Goal: Transaction & Acquisition: Download file/media

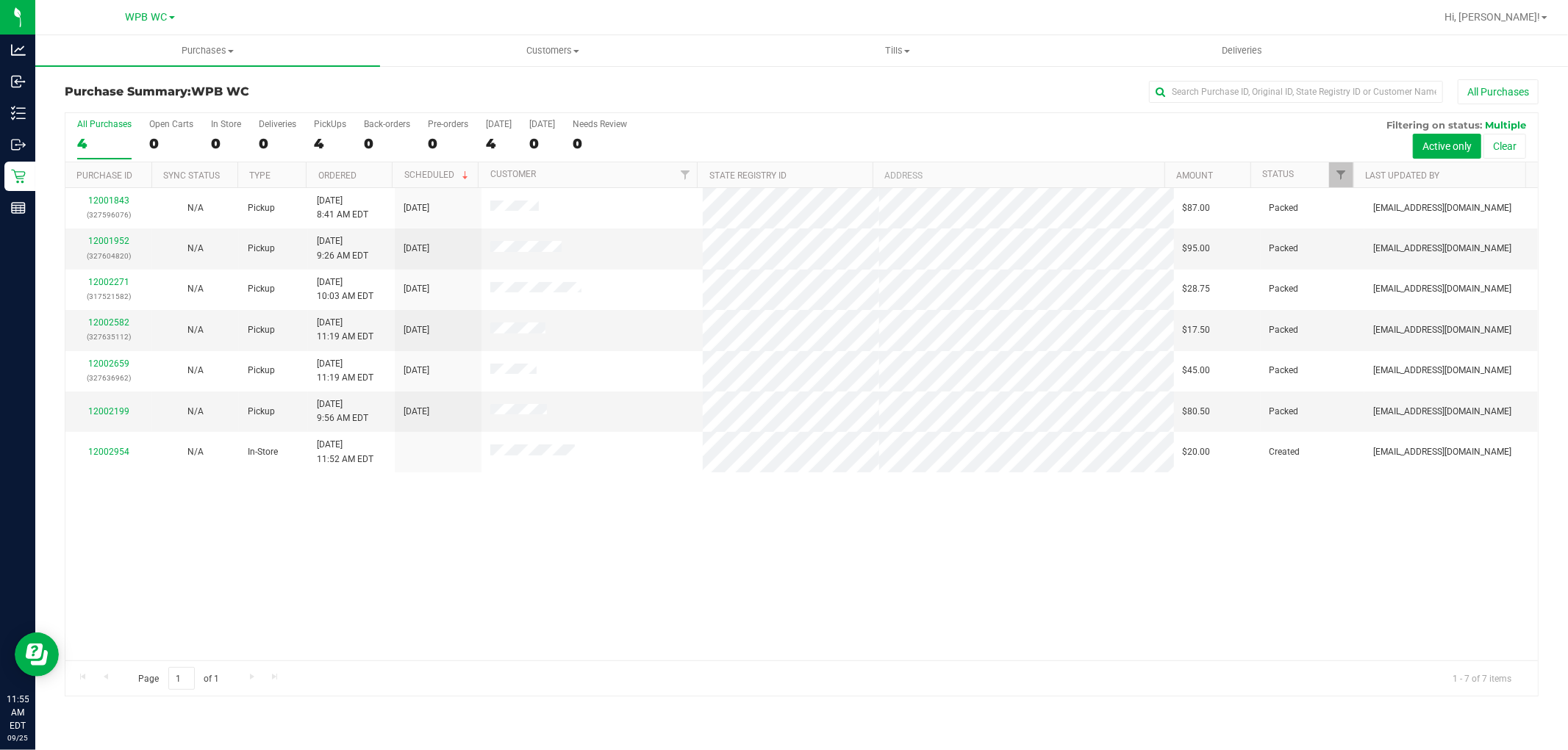
click at [118, 141] on div "4" at bounding box center [105, 144] width 55 height 17
click at [0, 0] on input "All Purchases 4" at bounding box center [0, 0] width 0 height 0
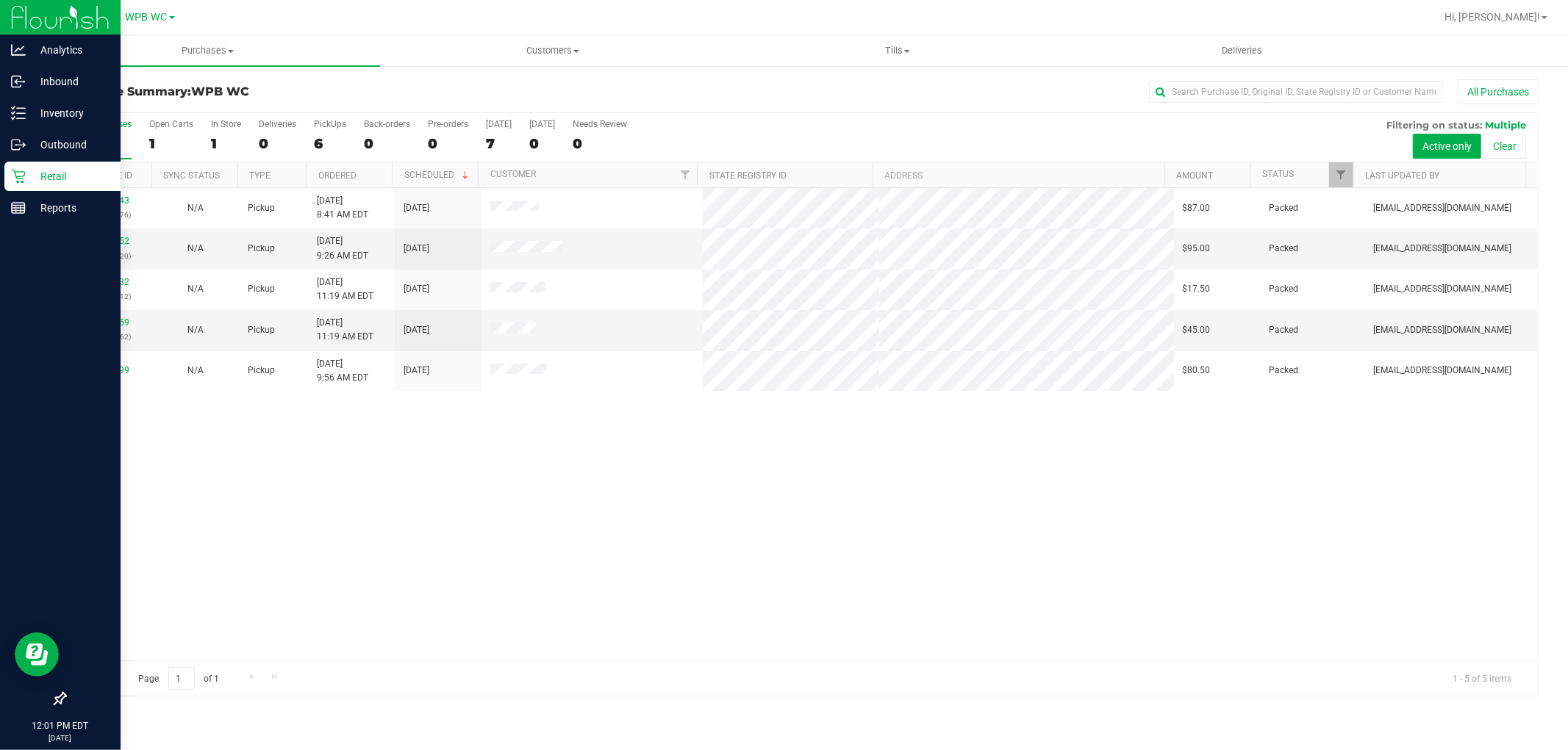
click at [26, 165] on div "Retail" at bounding box center [62, 176] width 116 height 29
click at [24, 89] on div "Inbound" at bounding box center [62, 81] width 116 height 29
click at [26, 77] on p "Inbound" at bounding box center [69, 81] width 88 height 18
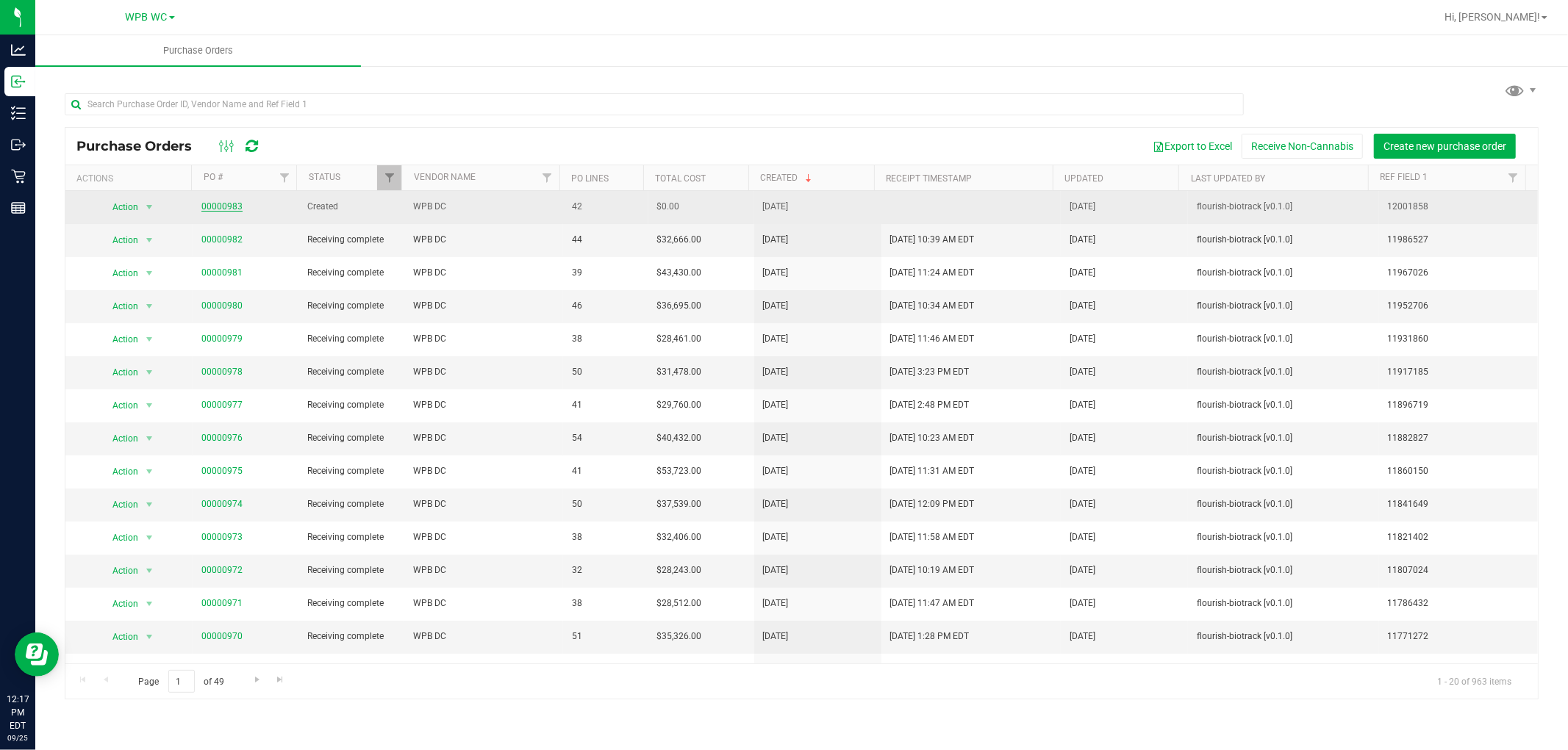
click at [225, 206] on link "00000983" at bounding box center [222, 206] width 42 height 10
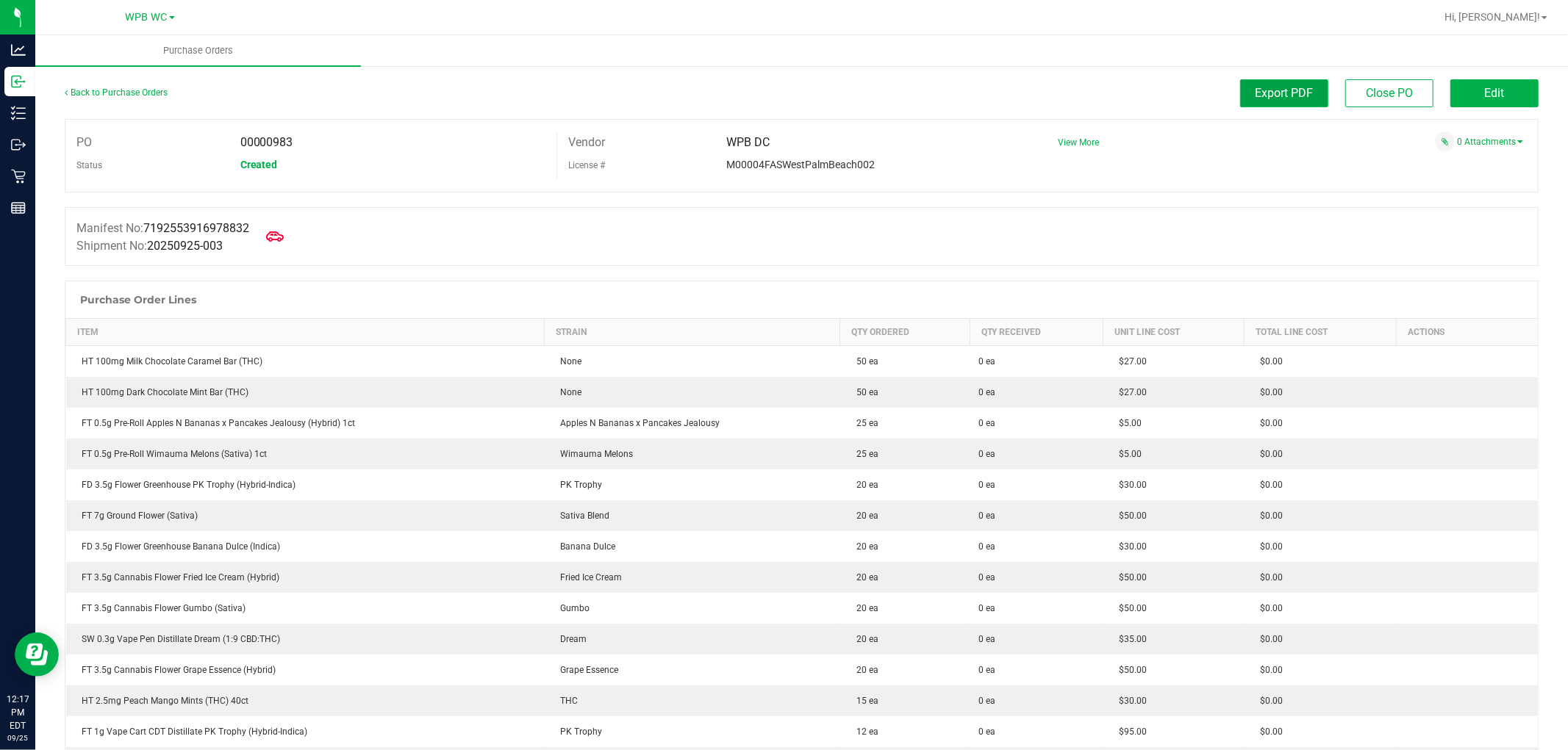
click at [1300, 97] on span "Export PDF" at bounding box center [1284, 93] width 58 height 14
